Goal: Transaction & Acquisition: Purchase product/service

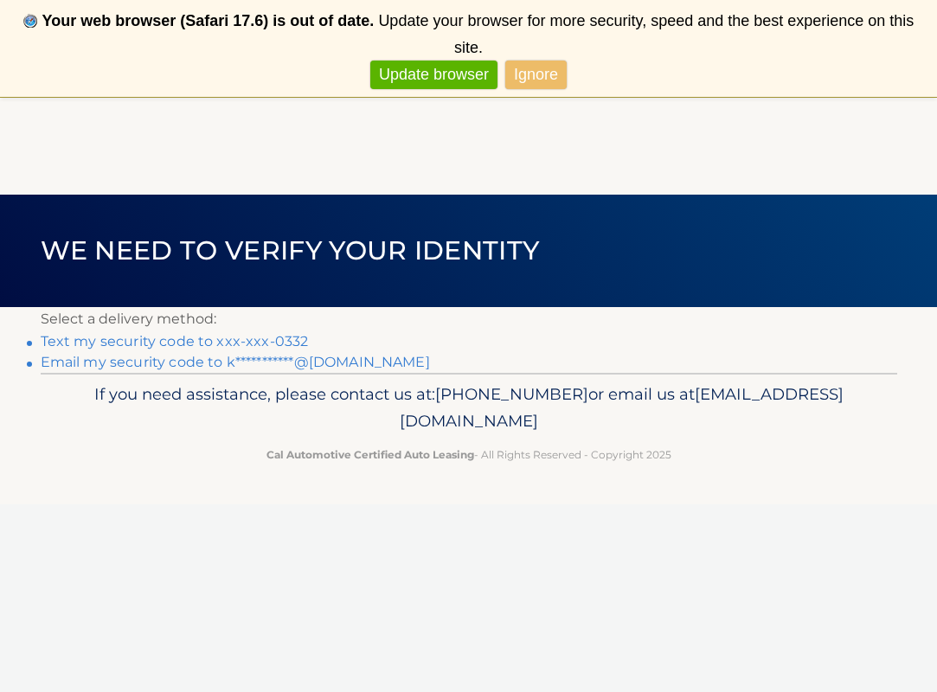
click at [249, 344] on link "Text my security code to xxx-xxx-0332" at bounding box center [175, 341] width 268 height 16
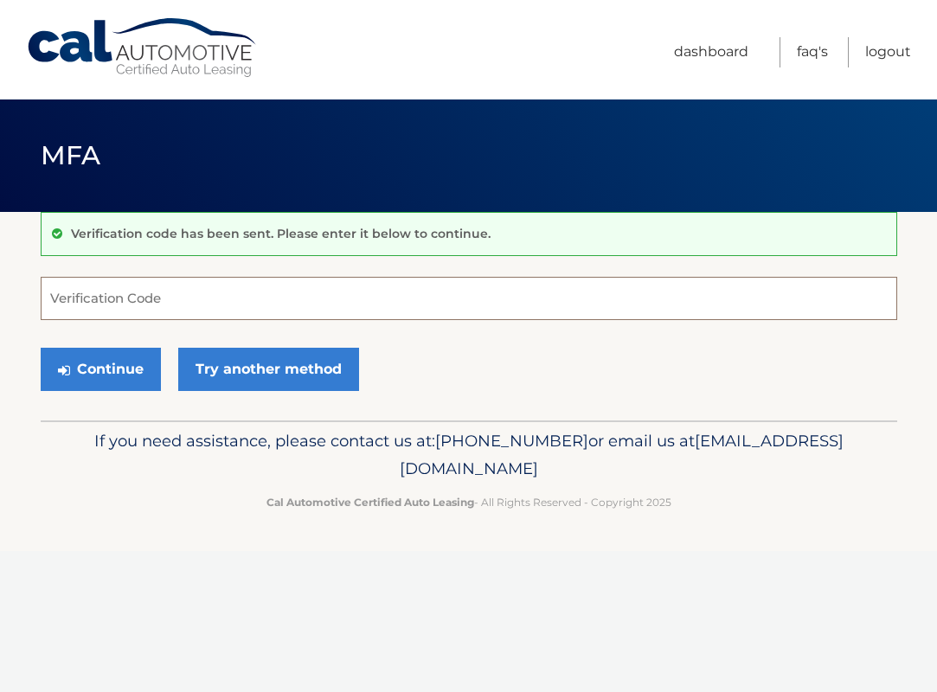
click at [87, 297] on input "Verification Code" at bounding box center [469, 298] width 856 height 43
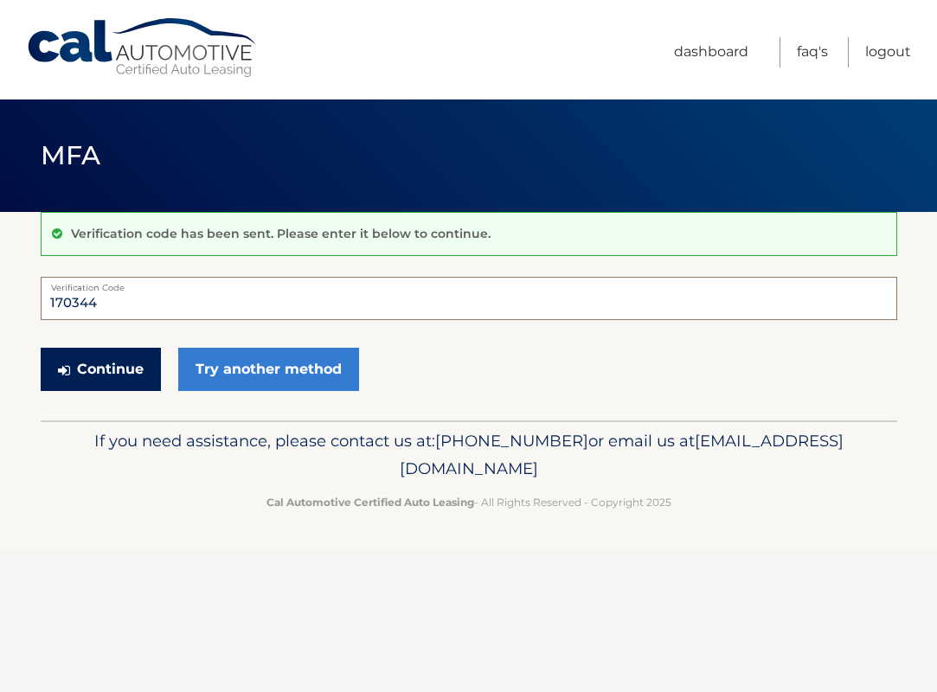
type input "170344"
click at [74, 369] on button "Continue" at bounding box center [101, 369] width 120 height 43
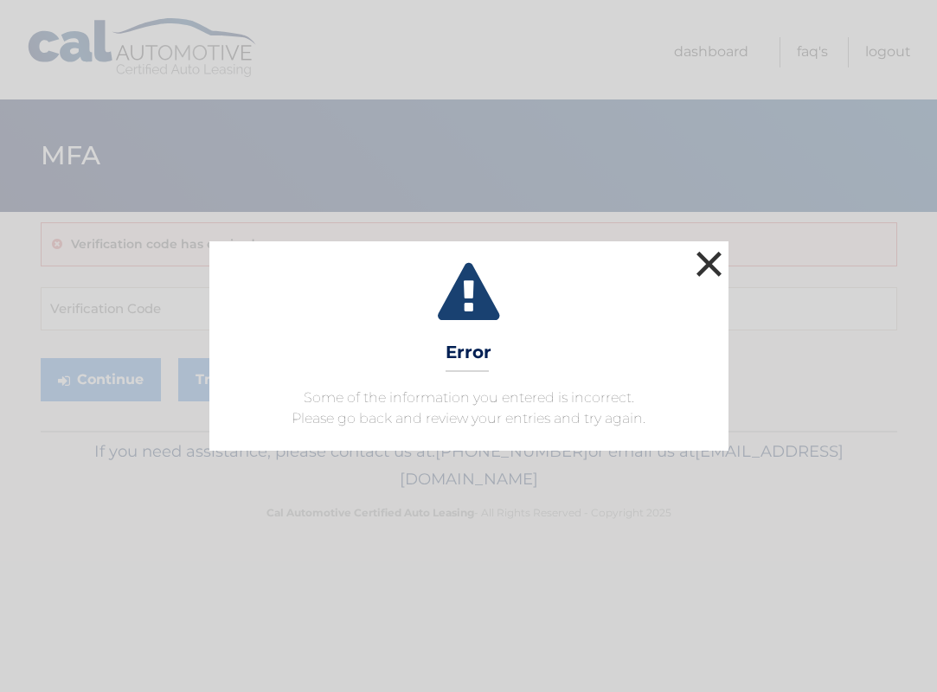
click at [713, 259] on button "×" at bounding box center [709, 264] width 35 height 35
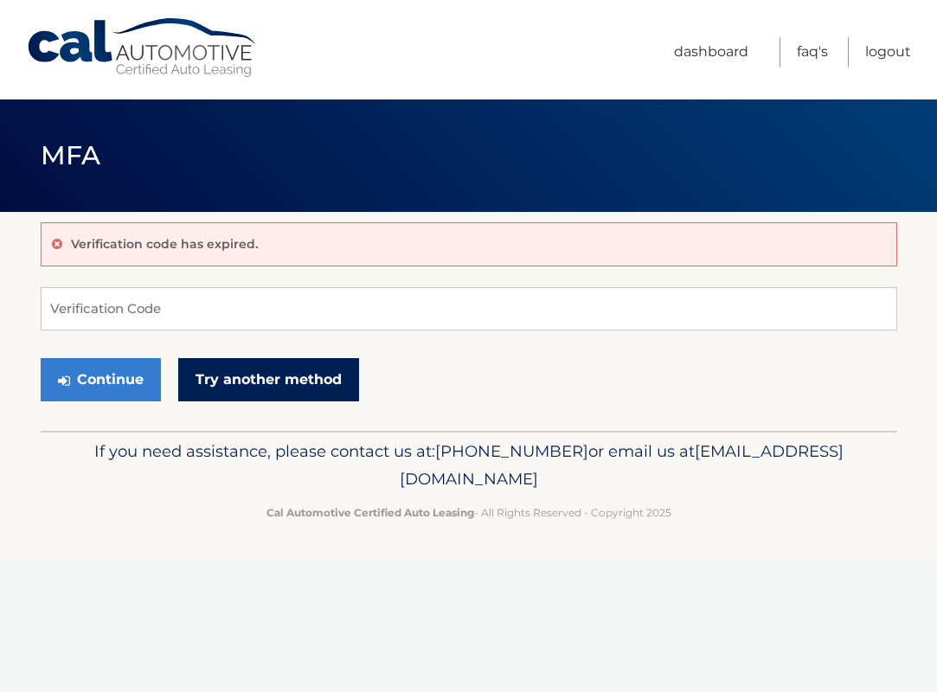
click at [267, 382] on link "Try another method" at bounding box center [268, 379] width 181 height 43
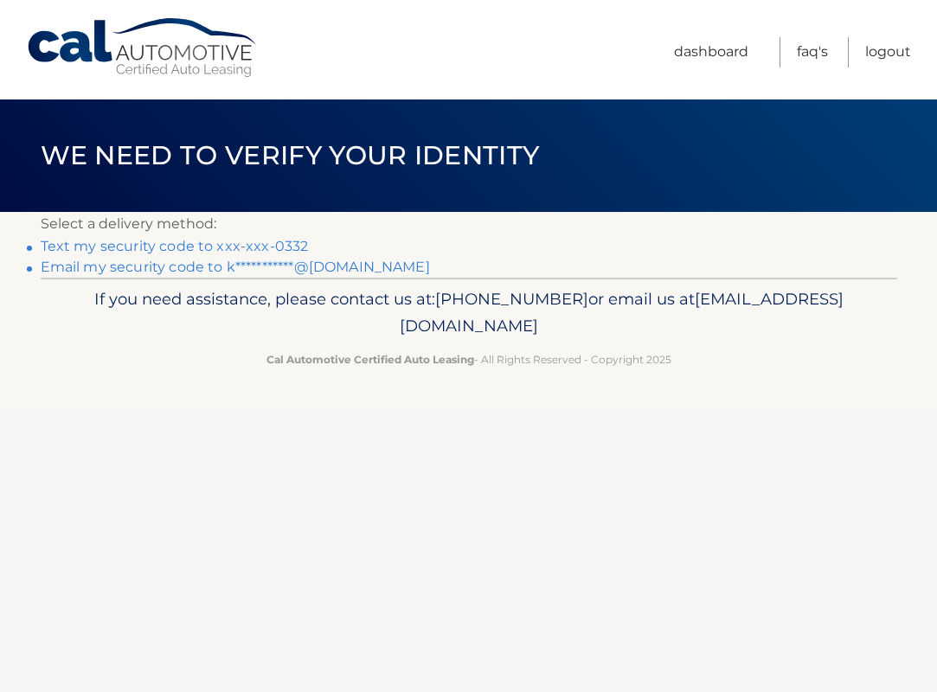
click at [270, 248] on link "Text my security code to xxx-xxx-0332" at bounding box center [175, 246] width 268 height 16
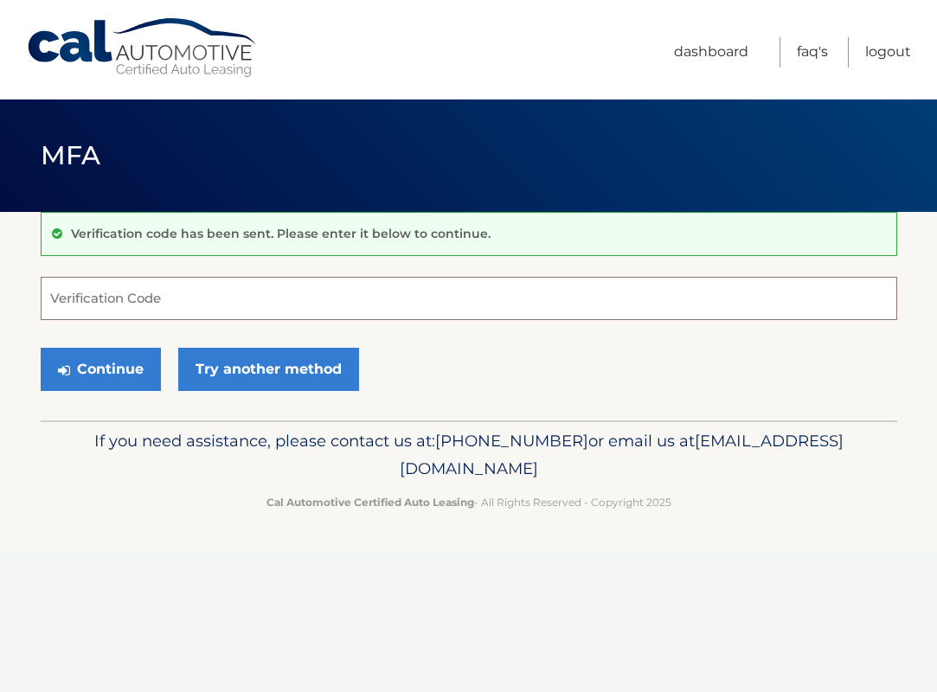
click at [182, 291] on input "Verification Code" at bounding box center [469, 298] width 856 height 43
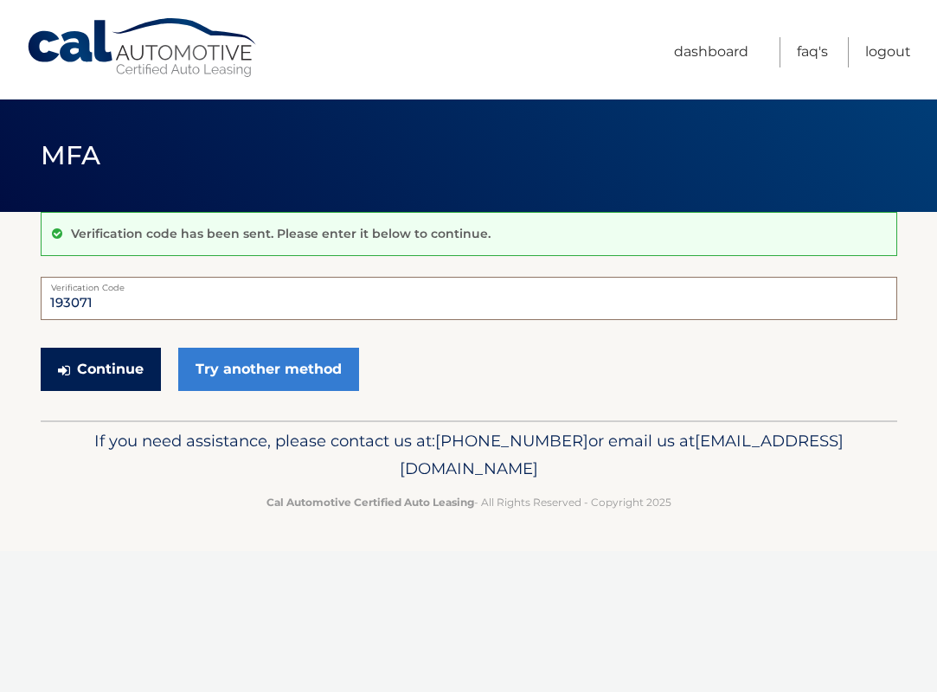
type input "193071"
click at [121, 375] on button "Continue" at bounding box center [101, 369] width 120 height 43
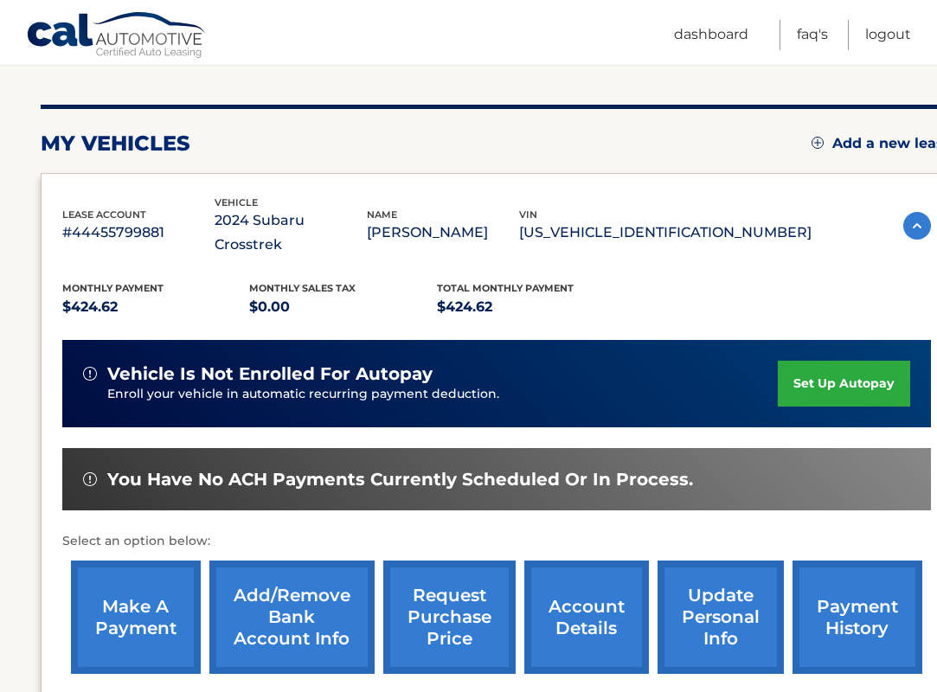
scroll to position [183, 0]
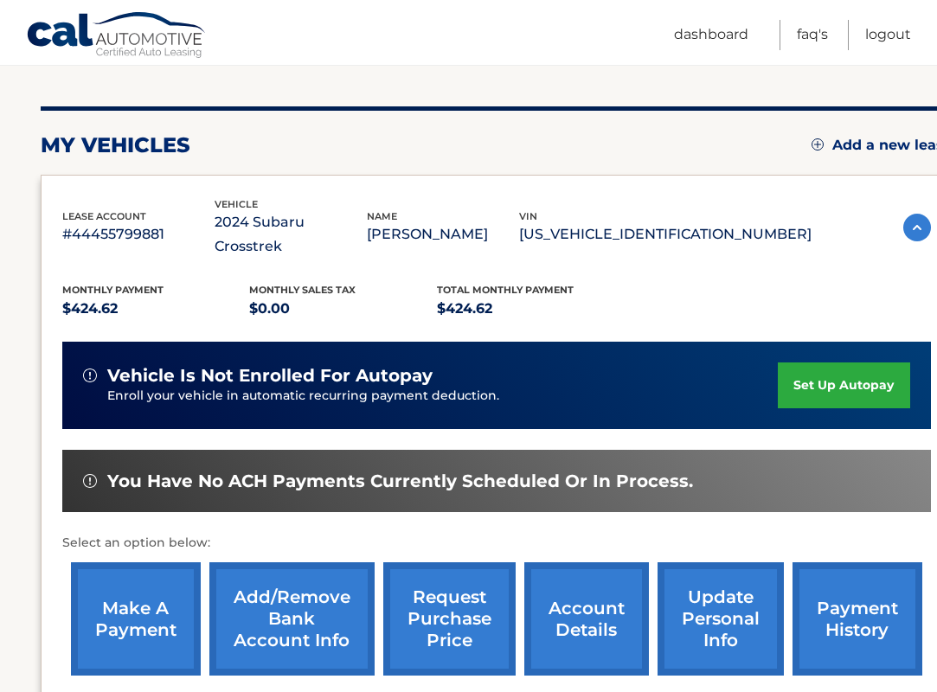
click at [125, 581] on link "make a payment" at bounding box center [136, 618] width 130 height 113
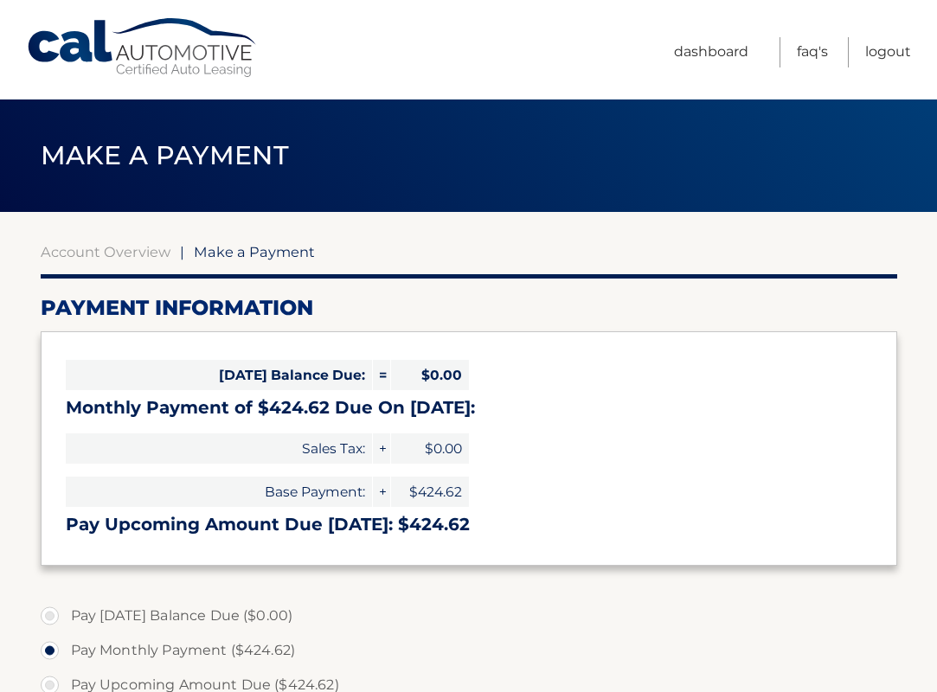
select select "YjY2OGQ0MTUtNzQ2MS00NWM0LThkZTEtMWRjZmQ5NDliMDUy"
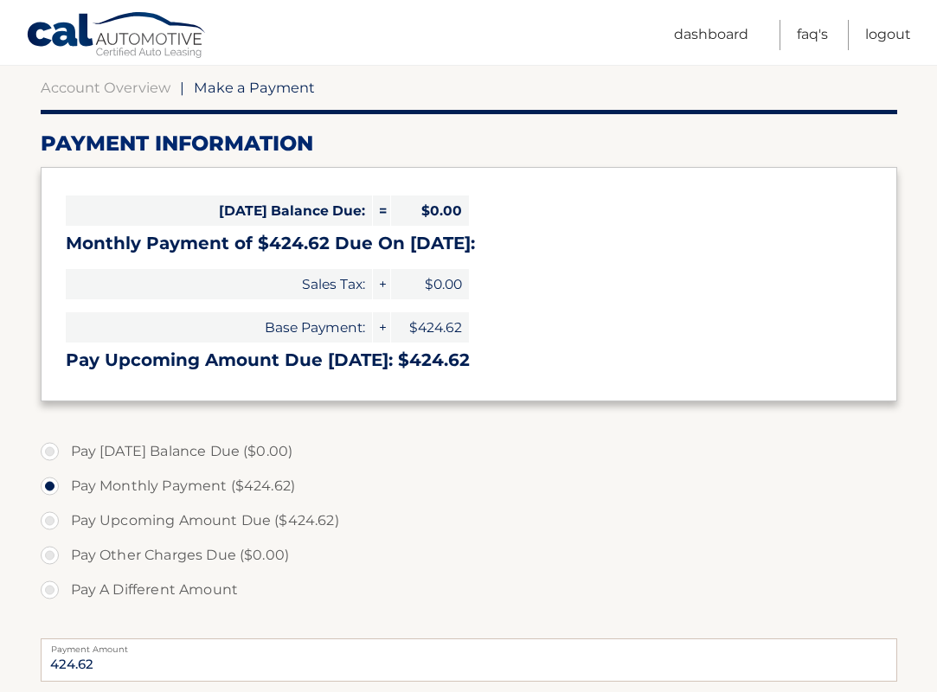
scroll to position [163, 0]
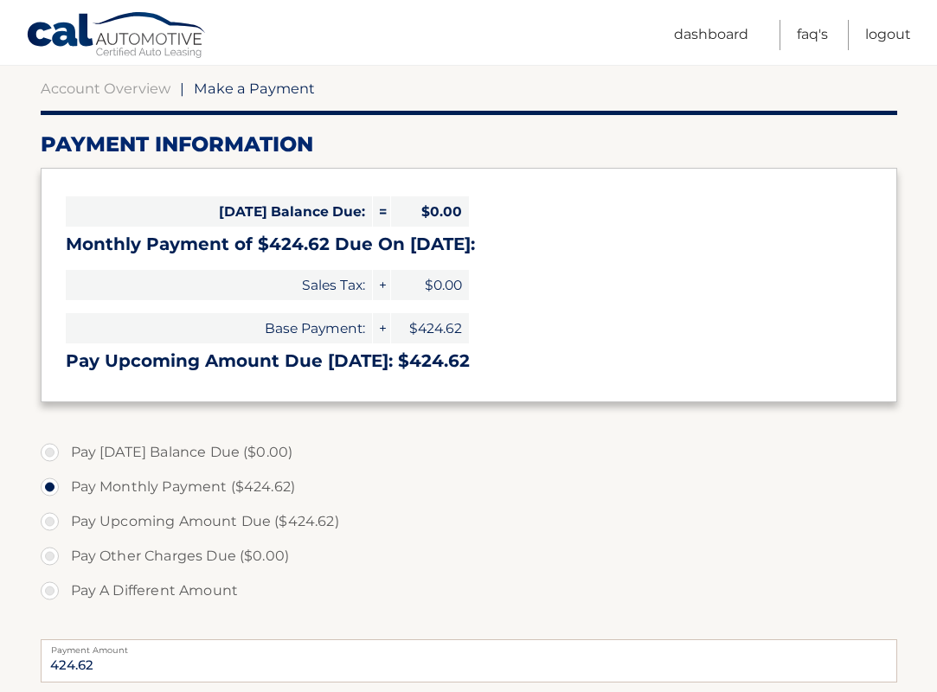
click at [48, 522] on label "Pay Upcoming Amount Due ($424.62)" at bounding box center [469, 521] width 856 height 35
click at [48, 522] on input "Pay Upcoming Amount Due ($424.62)" at bounding box center [56, 518] width 17 height 28
radio input "true"
click at [52, 484] on label "Pay Monthly Payment ($424.62)" at bounding box center [469, 487] width 856 height 35
click at [52, 484] on input "Pay Monthly Payment ($424.62)" at bounding box center [56, 484] width 17 height 28
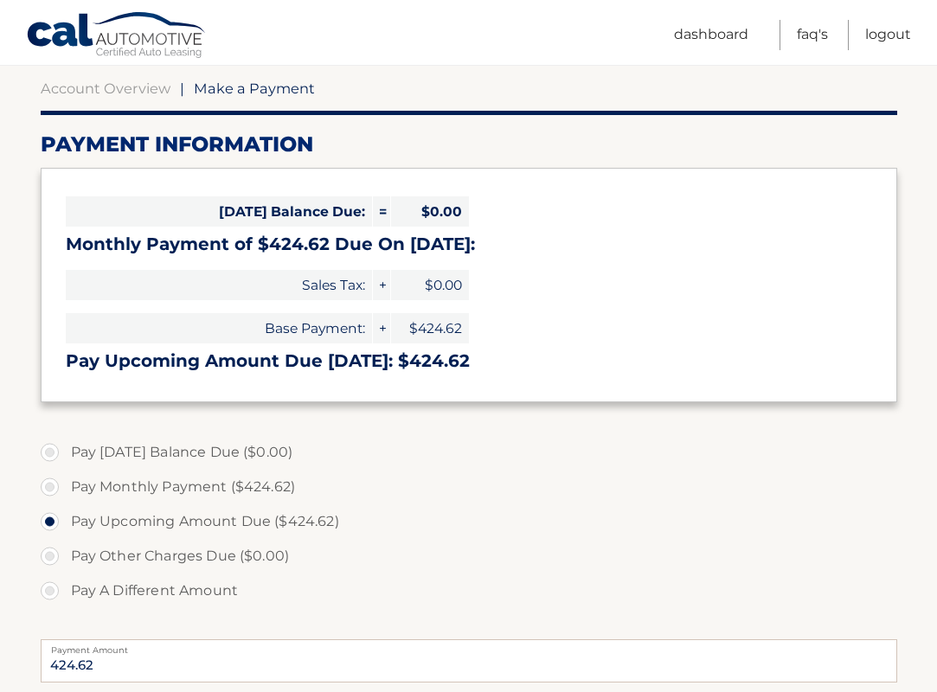
radio input "true"
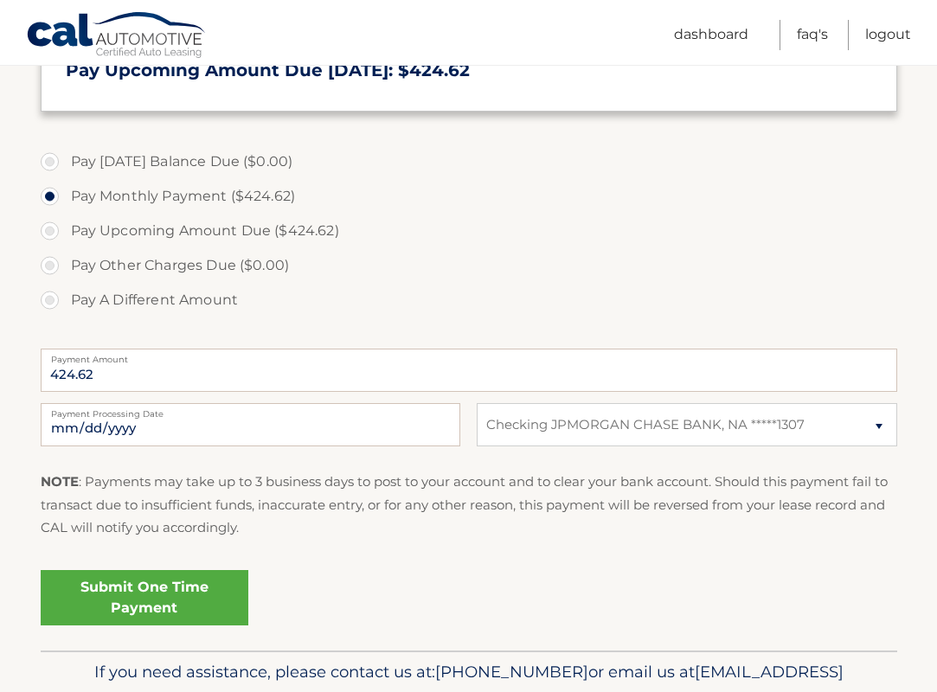
click at [161, 608] on link "Submit One Time Payment" at bounding box center [145, 597] width 208 height 55
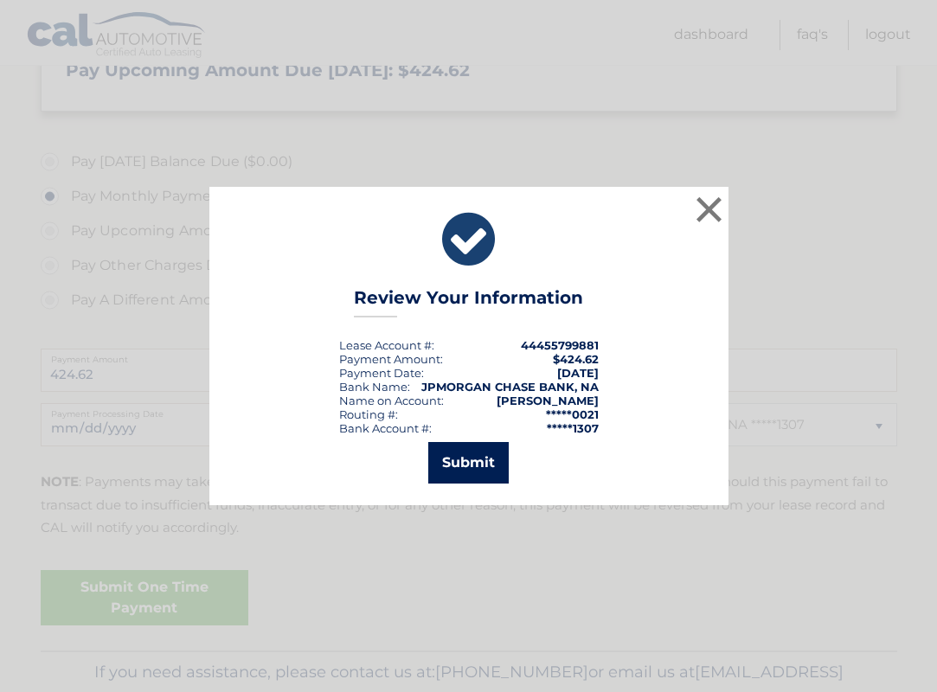
click at [457, 466] on button "Submit" at bounding box center [468, 463] width 80 height 42
